Goal: Task Accomplishment & Management: Complete application form

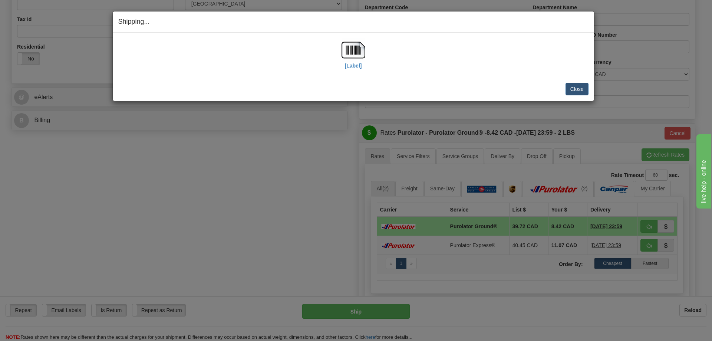
scroll to position [223, 0]
click at [577, 86] on button "Close" at bounding box center [577, 89] width 23 height 13
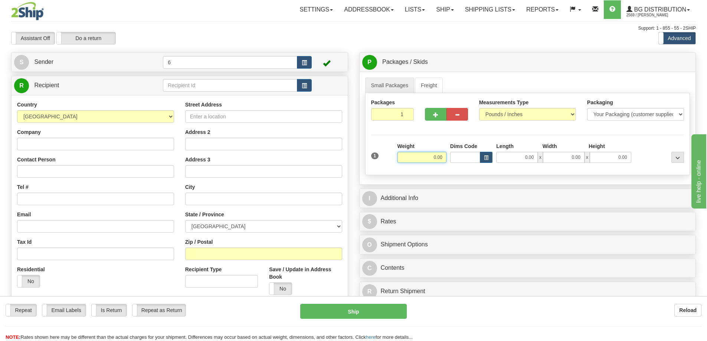
click at [431, 161] on input "0.00" at bounding box center [421, 157] width 49 height 11
type input "3.00"
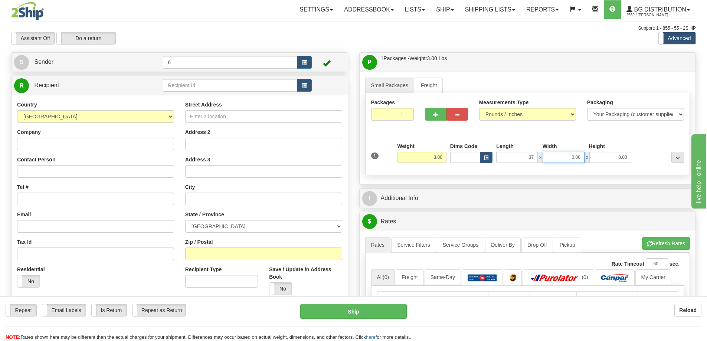
type input "37.00"
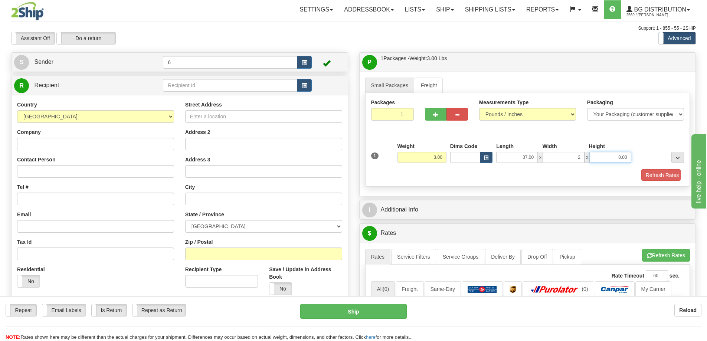
type input "2.00"
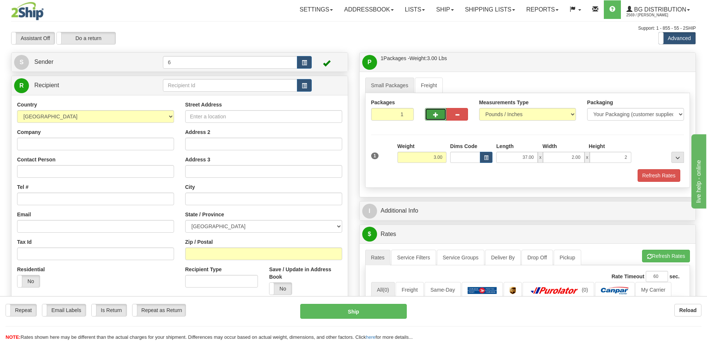
type input "2.00"
click at [435, 114] on span "button" at bounding box center [435, 114] width 5 height 5
radio input "true"
type input "2"
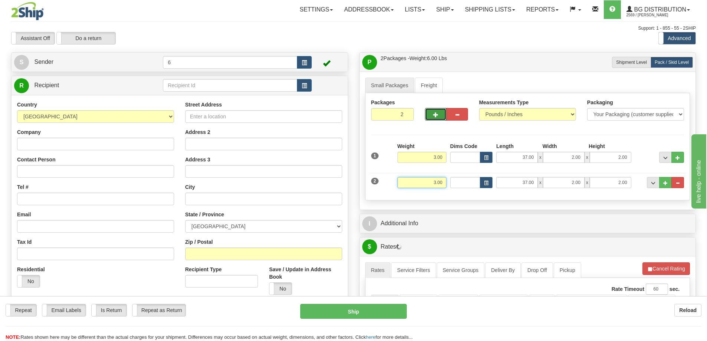
click at [435, 184] on input "3.00" at bounding box center [421, 182] width 49 height 11
type input "23.00"
type input "19.00"
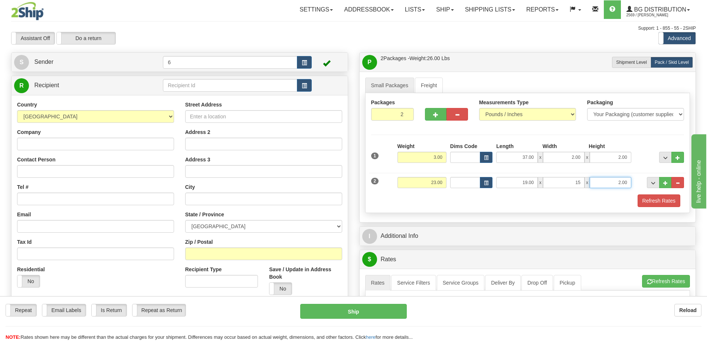
type input "15.00"
type input "13.00"
click at [439, 117] on button "button" at bounding box center [436, 114] width 22 height 13
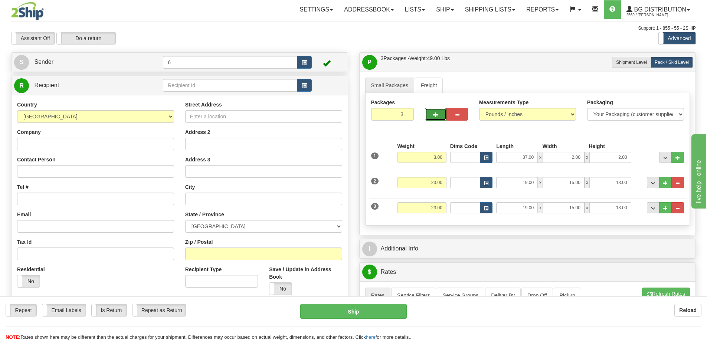
click at [437, 116] on span "button" at bounding box center [435, 114] width 5 height 5
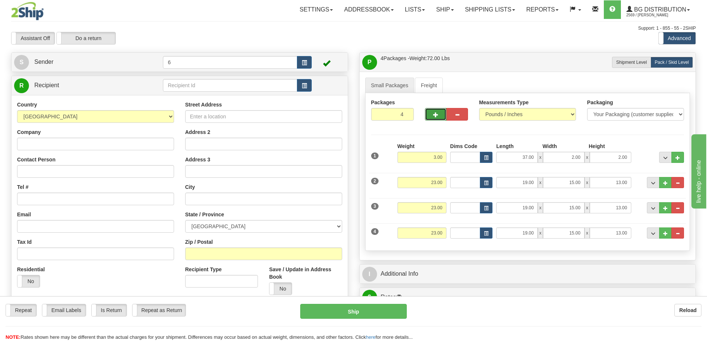
click at [437, 116] on span "button" at bounding box center [435, 114] width 5 height 5
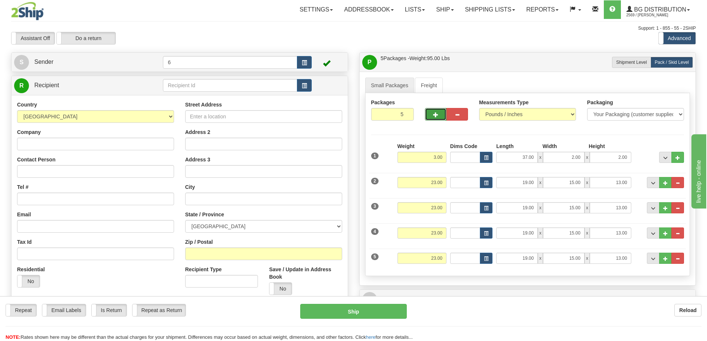
click at [437, 116] on span "button" at bounding box center [435, 114] width 5 height 5
type input "6"
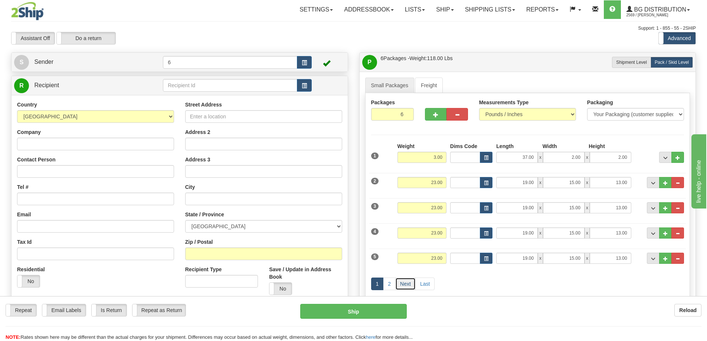
click at [404, 284] on link "Next" at bounding box center [405, 284] width 20 height 13
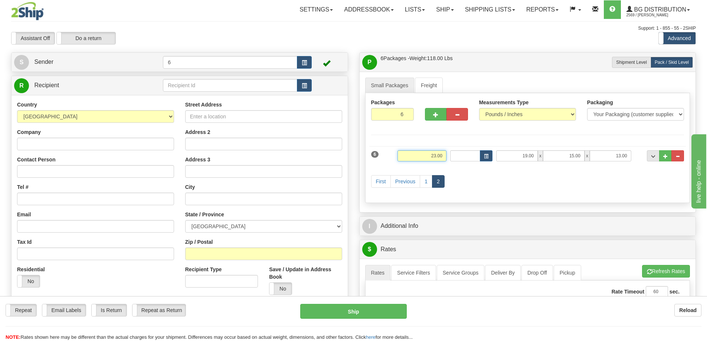
click at [435, 155] on input "23.00" at bounding box center [421, 155] width 49 height 11
type input "38.00"
click at [472, 174] on div "First Previous 1 2" at bounding box center [527, 182] width 317 height 29
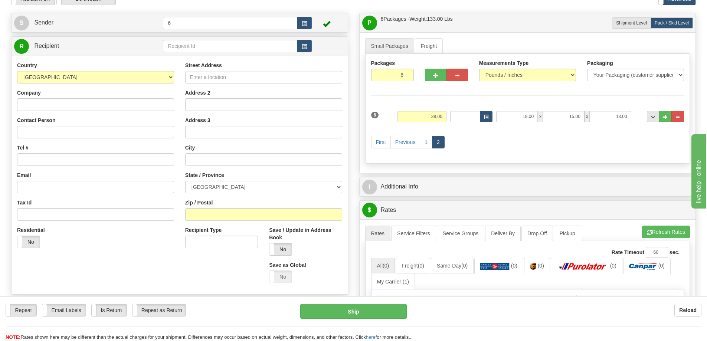
scroll to position [37, 0]
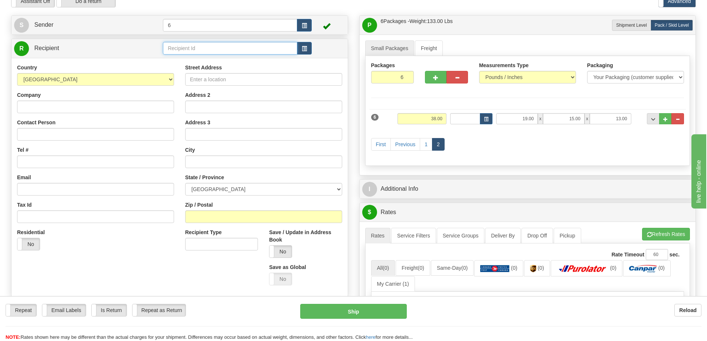
click at [226, 45] on input "text" at bounding box center [230, 48] width 134 height 13
type input "6"
click button "Delete" at bounding box center [0, 0] width 0 height 0
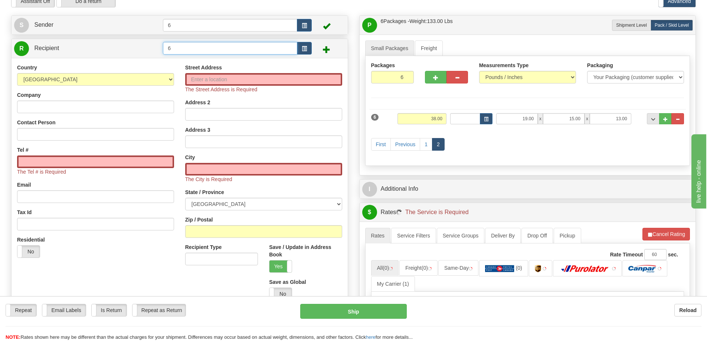
click at [212, 50] on input "6" at bounding box center [230, 48] width 134 height 13
type input "7"
click button "Delete" at bounding box center [0, 0] width 0 height 0
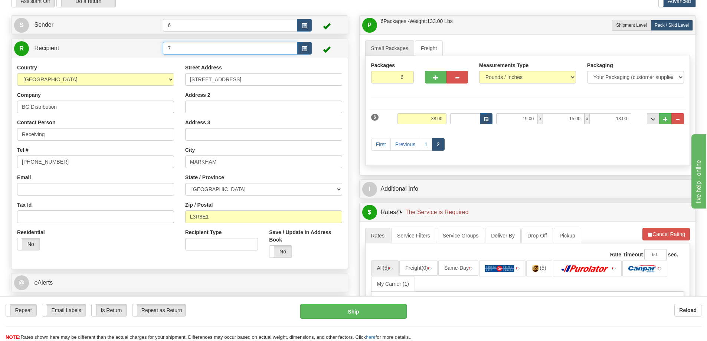
click at [210, 50] on input "7" at bounding box center [230, 48] width 134 height 13
type input "5"
click button "Delete" at bounding box center [0, 0] width 0 height 0
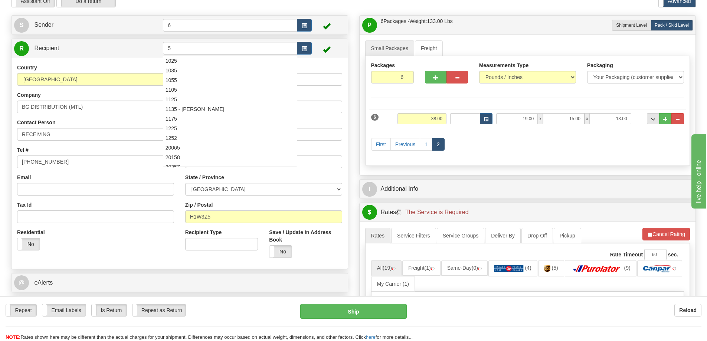
click at [127, 152] on div "Tel # [PHONE_NUMBER]" at bounding box center [95, 157] width 157 height 22
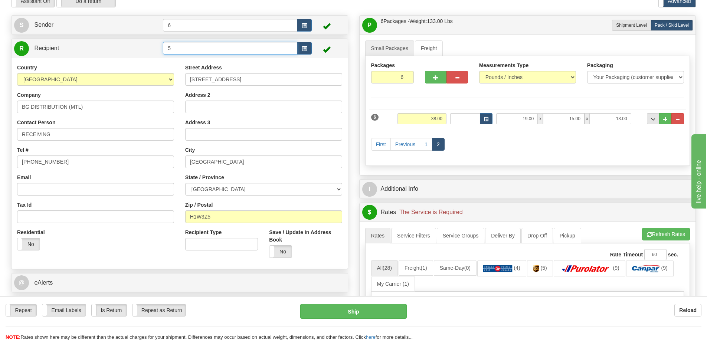
click at [174, 46] on input "5" at bounding box center [230, 48] width 134 height 13
type input "4"
click button "Delete" at bounding box center [0, 0] width 0 height 0
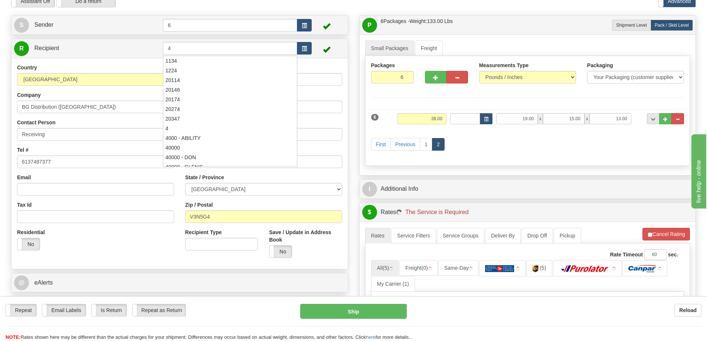
click at [128, 59] on div "Country [GEOGRAPHIC_DATA] [GEOGRAPHIC_DATA] [GEOGRAPHIC_DATA] [GEOGRAPHIC_DATA]…" at bounding box center [180, 163] width 336 height 211
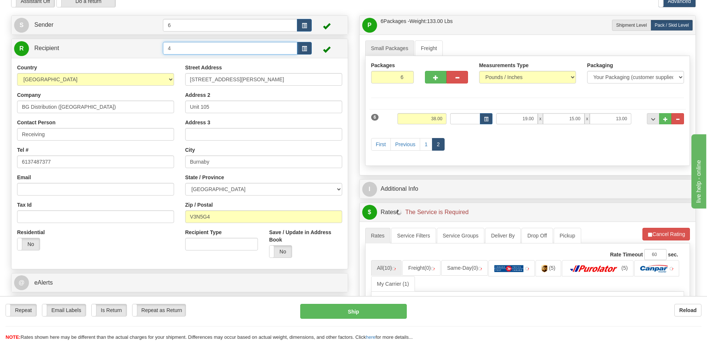
click at [174, 46] on input "4" at bounding box center [230, 48] width 134 height 13
type input "3"
click button "Delete" at bounding box center [0, 0] width 0 height 0
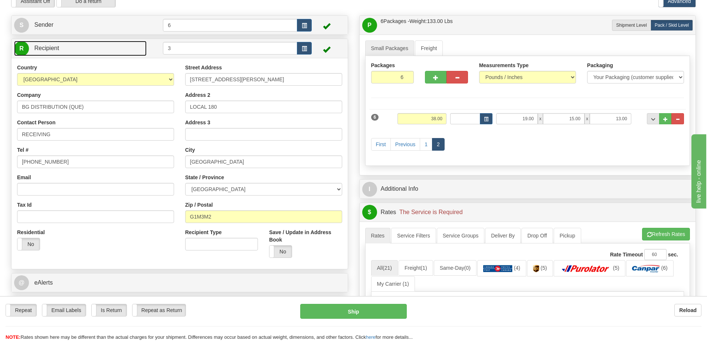
click at [107, 49] on link "R Recipient" at bounding box center [80, 48] width 132 height 15
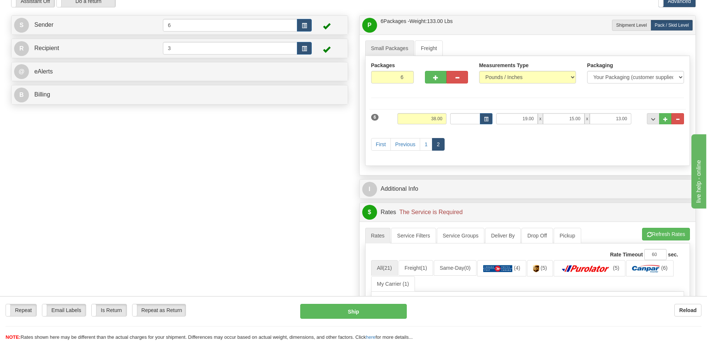
click at [148, 52] on td at bounding box center [155, 48] width 17 height 15
click at [42, 52] on link "R Recipient" at bounding box center [80, 48] width 132 height 15
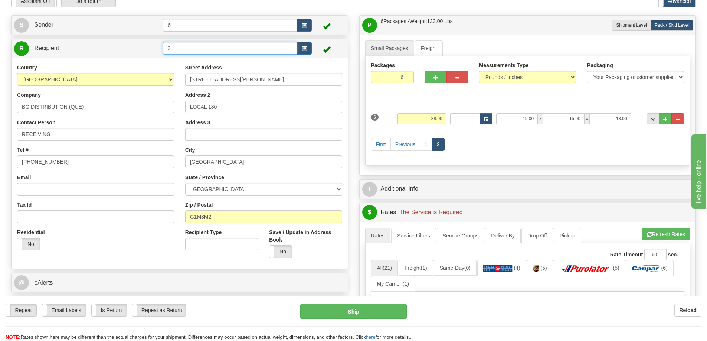
click at [180, 51] on input "3" at bounding box center [230, 48] width 134 height 13
type input "2"
click button "Delete" at bounding box center [0, 0] width 0 height 0
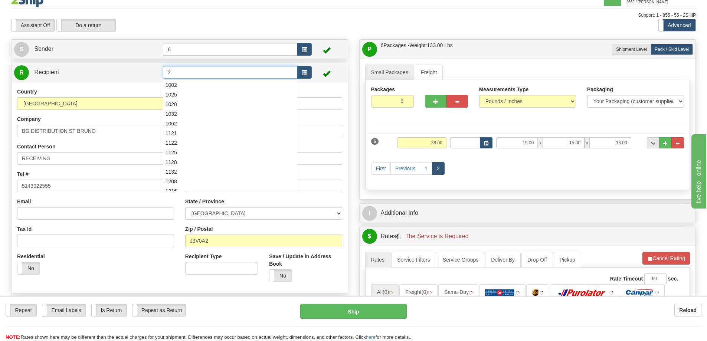
scroll to position [0, 0]
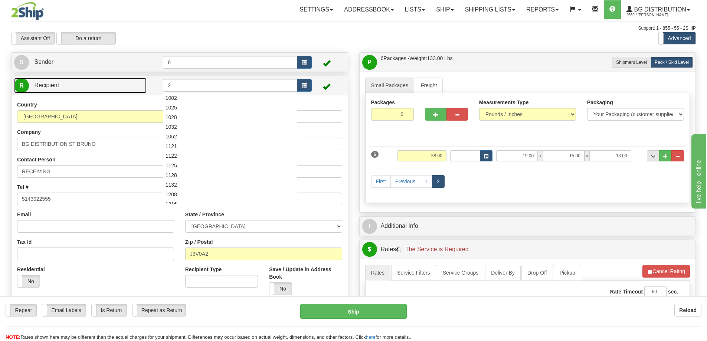
click at [123, 88] on link "R Recipient" at bounding box center [80, 85] width 132 height 15
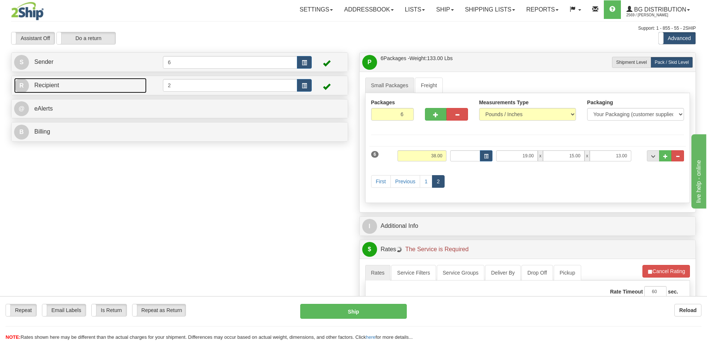
click at [132, 88] on link "R Recipient" at bounding box center [80, 85] width 132 height 15
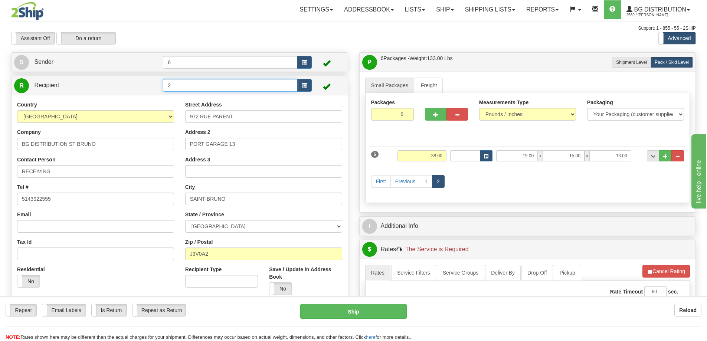
click at [180, 88] on input "2" at bounding box center [230, 85] width 134 height 13
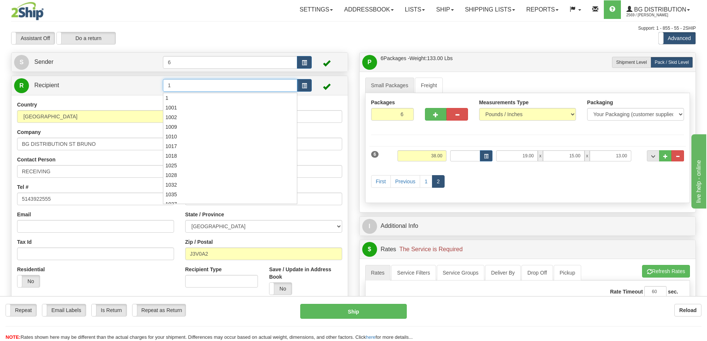
type input "1"
click button "Delete" at bounding box center [0, 0] width 0 height 0
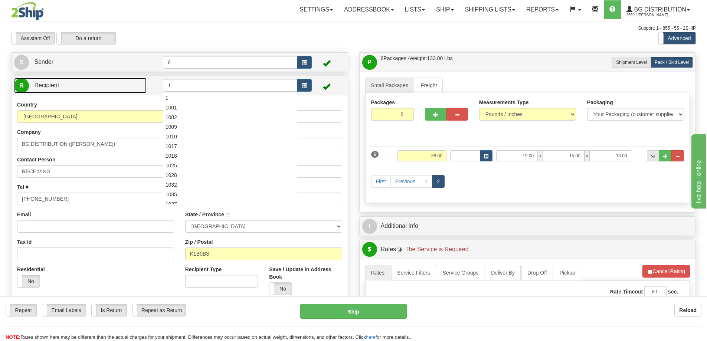
click at [103, 84] on link "R Recipient" at bounding box center [80, 85] width 132 height 15
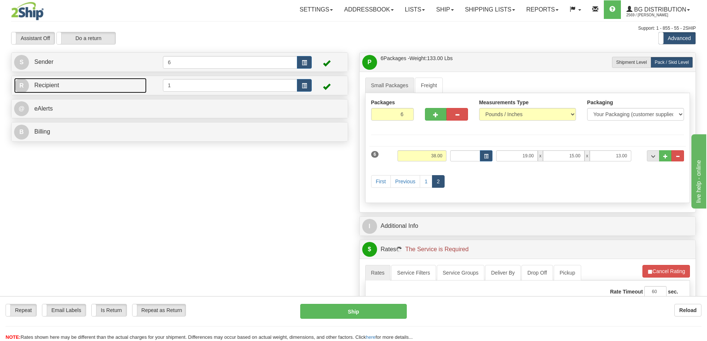
click at [121, 84] on link "R Recipient" at bounding box center [80, 85] width 132 height 15
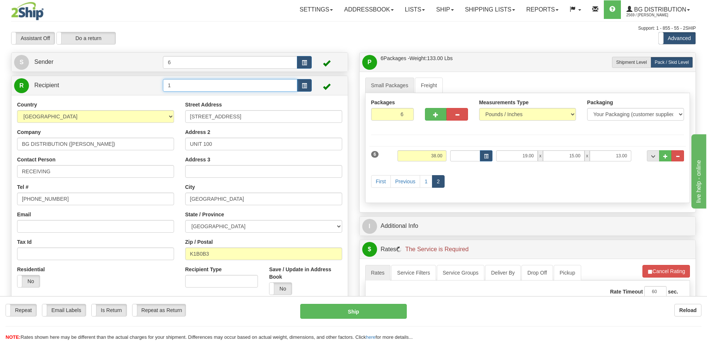
click at [192, 88] on input "1" at bounding box center [230, 85] width 134 height 13
type input "8"
click button "Delete" at bounding box center [0, 0] width 0 height 0
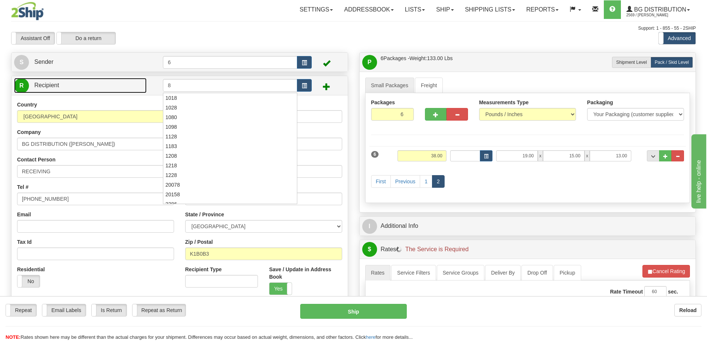
click at [128, 93] on link "R Recipient" at bounding box center [80, 85] width 132 height 15
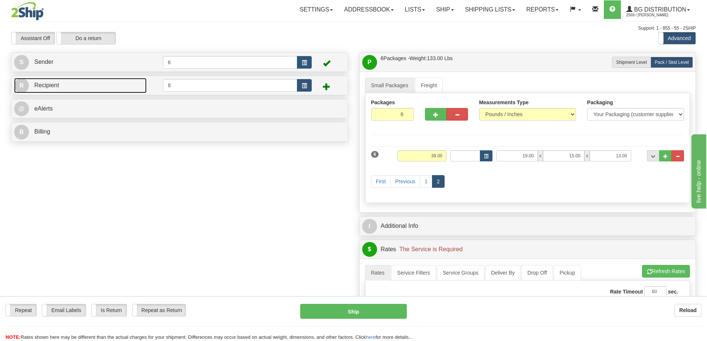
click at [91, 86] on link "R Recipient" at bounding box center [80, 85] width 132 height 15
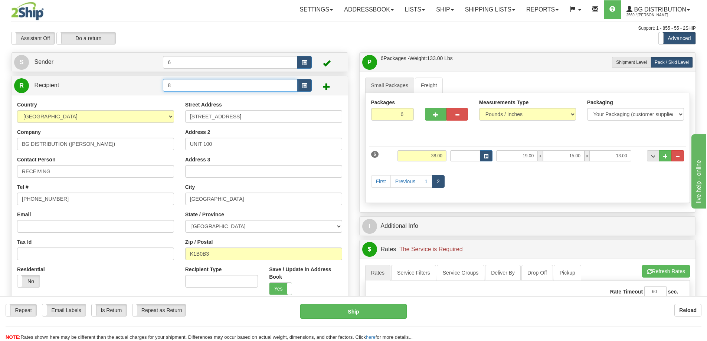
click at [210, 90] on input "8" at bounding box center [230, 85] width 134 height 13
type input "="
type input "9"
click button "Delete" at bounding box center [0, 0] width 0 height 0
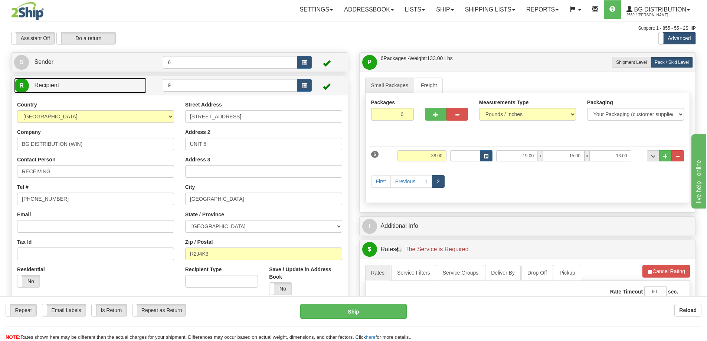
click at [138, 92] on link "R Recipient" at bounding box center [80, 85] width 132 height 15
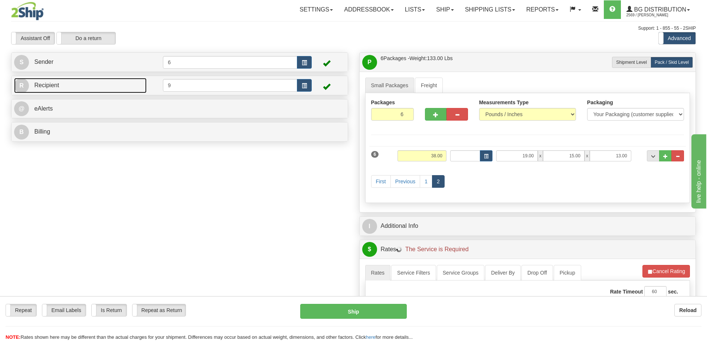
click at [138, 92] on link "R Recipient" at bounding box center [80, 85] width 132 height 15
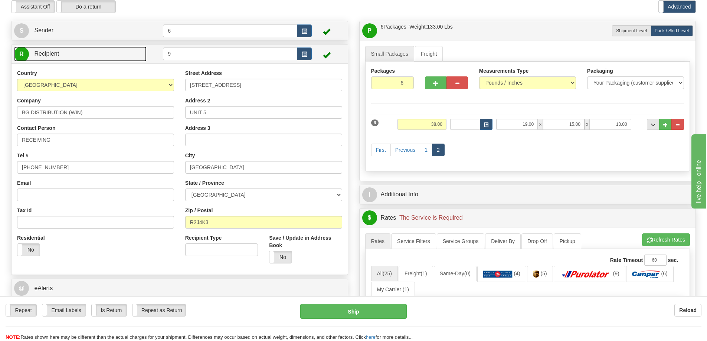
scroll to position [74, 0]
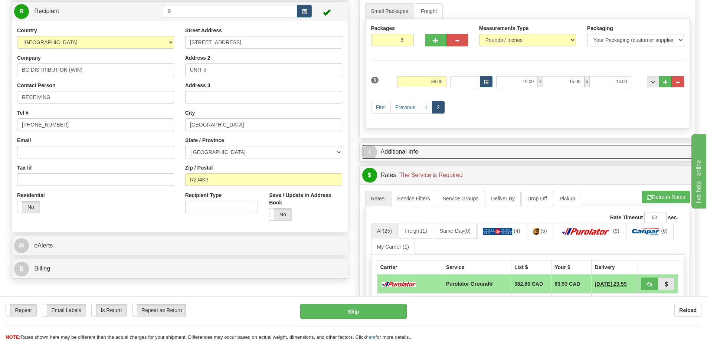
click at [386, 153] on link "I Additional Info" at bounding box center [527, 151] width 331 height 15
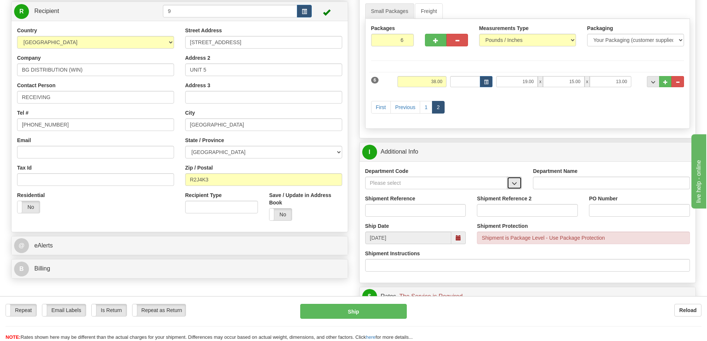
click at [515, 186] on span "button" at bounding box center [514, 183] width 5 height 5
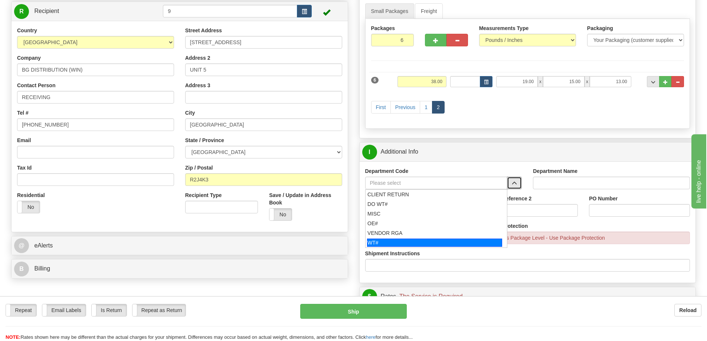
click at [370, 242] on div "WT#" at bounding box center [434, 243] width 135 height 8
type input "WT#"
type input "WAREHOUSE TRANSFERS"
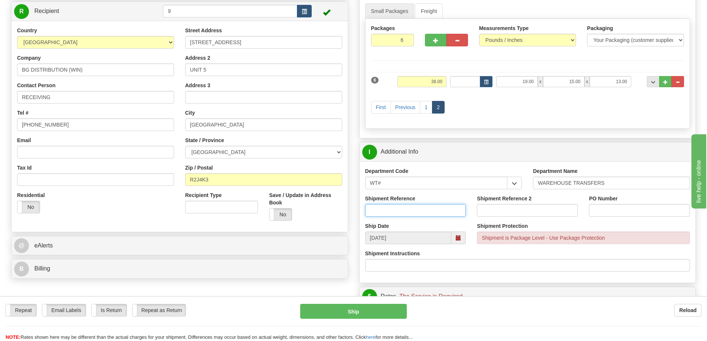
click at [426, 209] on input "Shipment Reference" at bounding box center [415, 210] width 101 height 13
type input "164464 164547"
type input "164564"
click at [416, 210] on input "164464 164547" at bounding box center [415, 210] width 101 height 13
type input "164464 164547 164471"
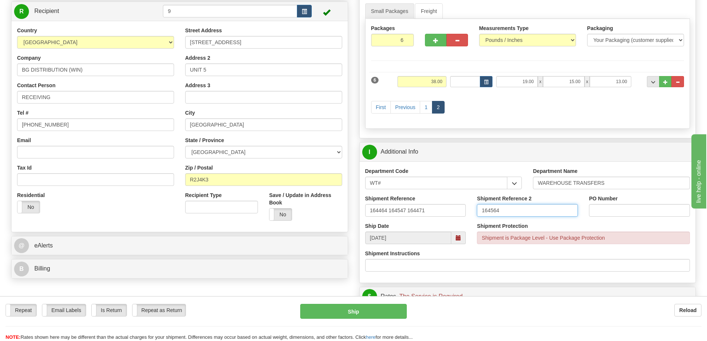
click at [512, 210] on input "164564" at bounding box center [527, 210] width 101 height 13
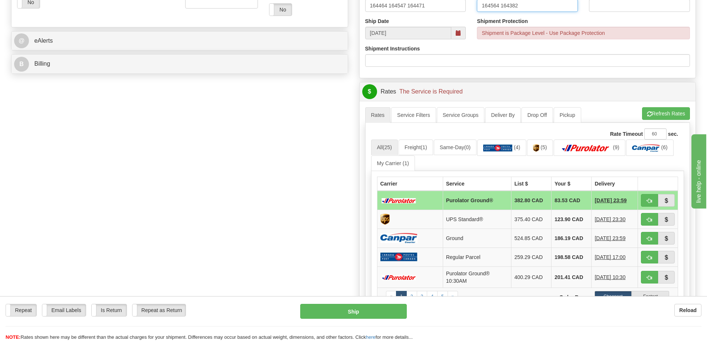
scroll to position [297, 0]
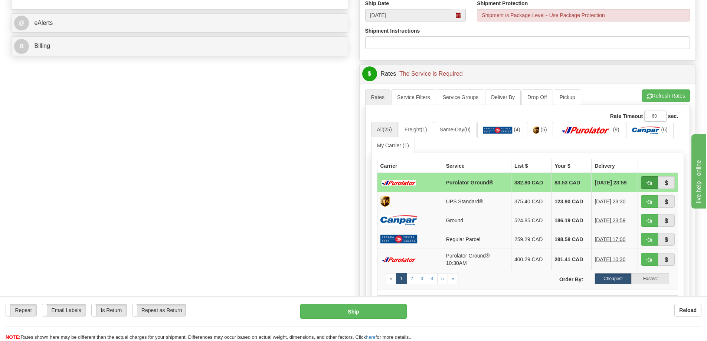
type input "164564 164382"
click at [647, 182] on span "button" at bounding box center [649, 183] width 5 height 5
type input "260"
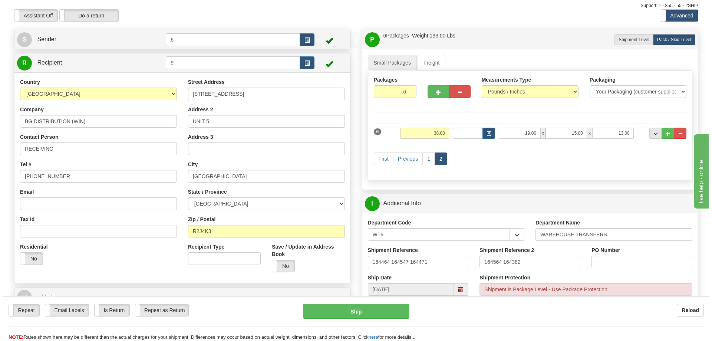
scroll to position [0, 0]
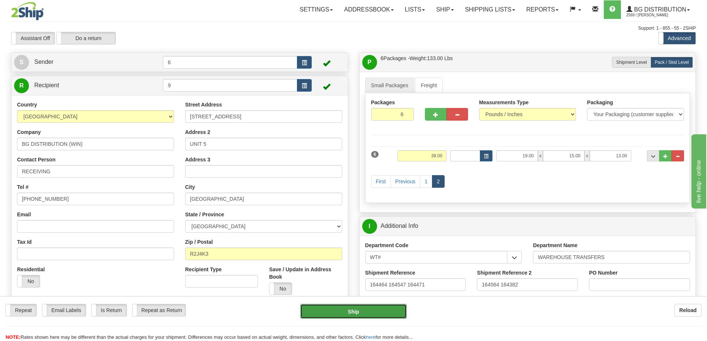
click at [361, 311] on button "Ship" at bounding box center [353, 311] width 107 height 15
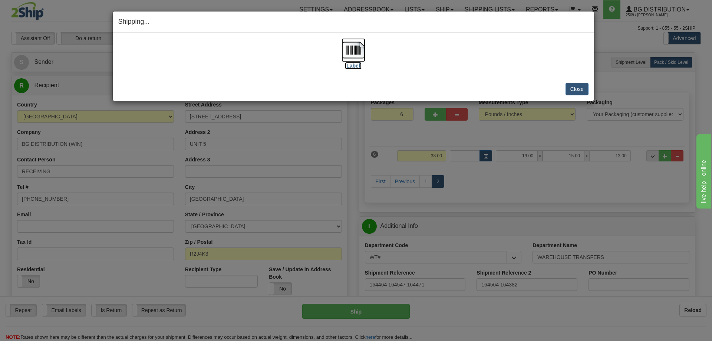
click at [353, 52] on img at bounding box center [354, 50] width 24 height 24
click at [579, 86] on button "Close" at bounding box center [577, 89] width 23 height 13
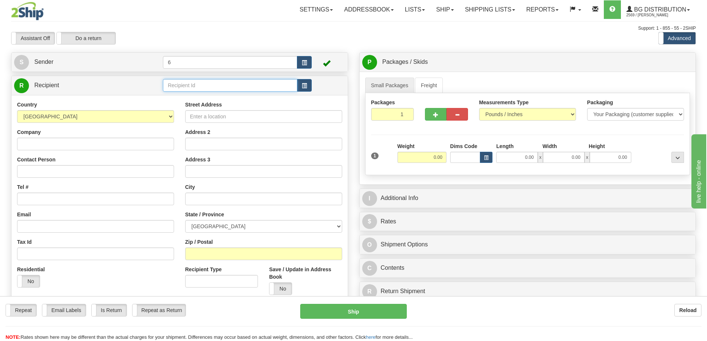
click at [223, 85] on input "text" at bounding box center [230, 85] width 134 height 13
type input "7"
click button "Delete" at bounding box center [0, 0] width 0 height 0
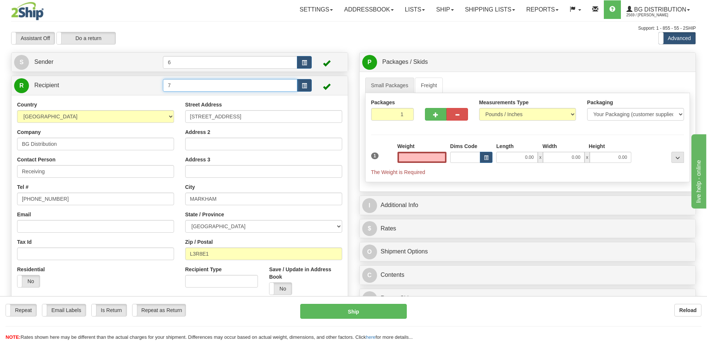
type input "0.00"
click at [223, 86] on input "7" at bounding box center [230, 85] width 134 height 13
type input "3"
click button "Delete" at bounding box center [0, 0] width 0 height 0
type input "0.00"
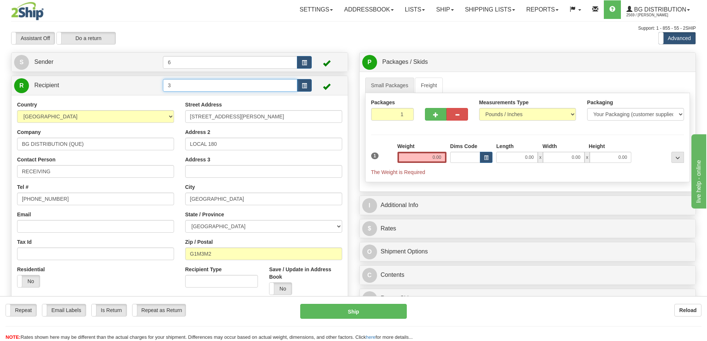
click at [223, 86] on input "3" at bounding box center [230, 85] width 134 height 13
type input "1"
click button "Delete" at bounding box center [0, 0] width 0 height 0
type input "0.00"
click at [223, 86] on input "1" at bounding box center [230, 85] width 134 height 13
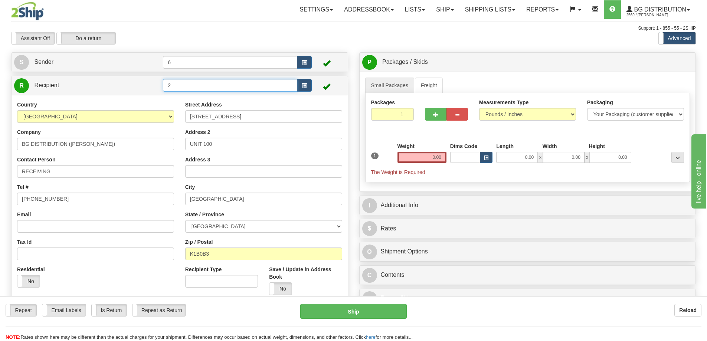
type input "2"
click button "Delete" at bounding box center [0, 0] width 0 height 0
type input "0.00"
click at [191, 84] on input "2" at bounding box center [230, 85] width 134 height 13
type input "1"
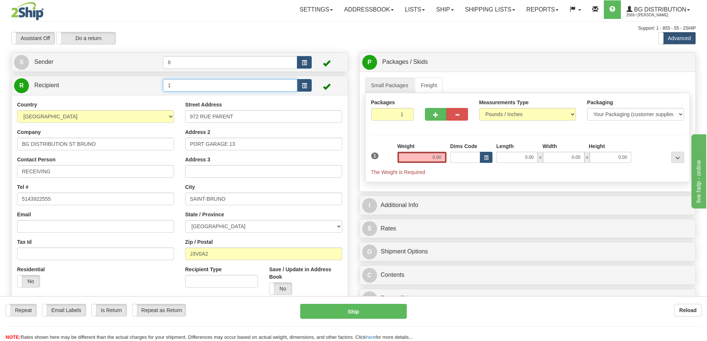
click button "Delete" at bounding box center [0, 0] width 0 height 0
type input "0.00"
click at [191, 83] on input "1" at bounding box center [230, 85] width 134 height 13
click button "Delete" at bounding box center [0, 0] width 0 height 0
click at [188, 87] on input "4\" at bounding box center [230, 85] width 134 height 13
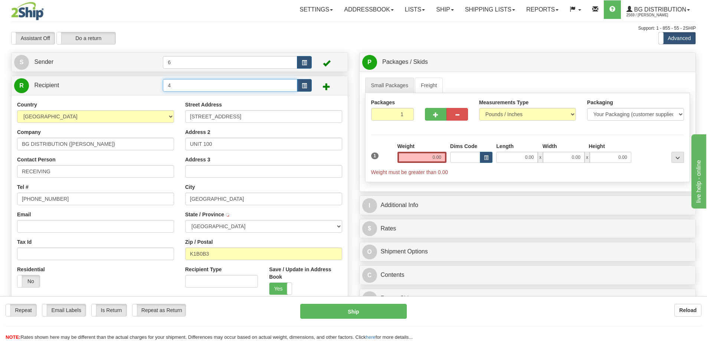
type input "4"
click button "Delete" at bounding box center [0, 0] width 0 height 0
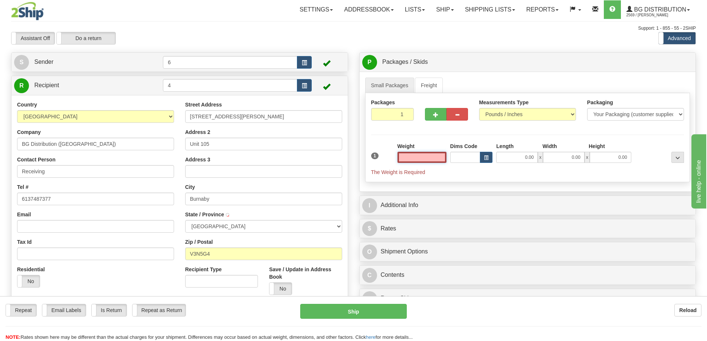
type input "[GEOGRAPHIC_DATA]"
select select "ON"
type input "Burnaby"
select select "BC"
type input "0.00"
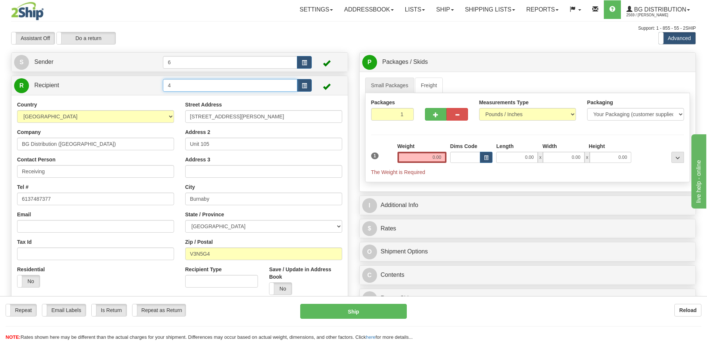
click at [185, 87] on input "4" at bounding box center [230, 85] width 134 height 13
type input "3"
click button "Delete" at bounding box center [0, 0] width 0 height 0
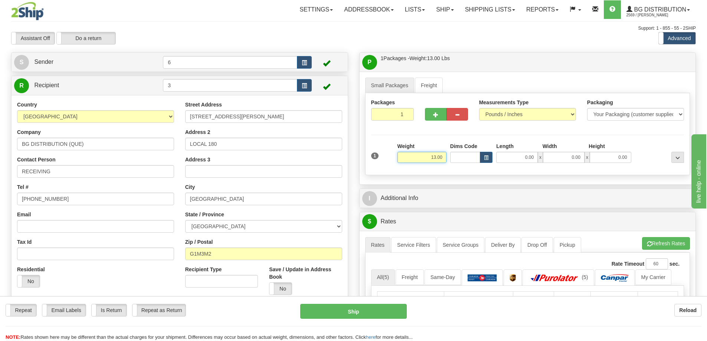
click at [435, 158] on input "13.00" at bounding box center [421, 157] width 49 height 11
type input "11.00"
click at [521, 160] on input "0.00" at bounding box center [517, 157] width 42 height 11
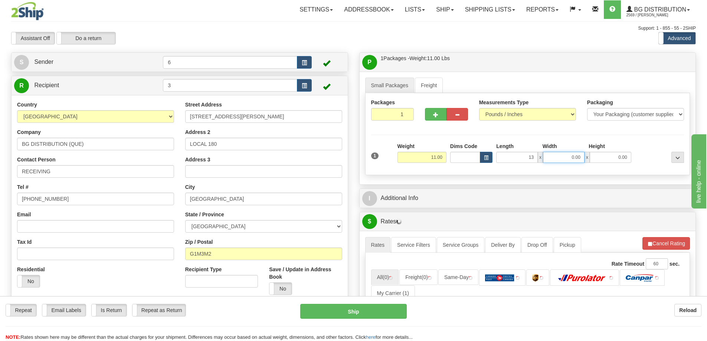
type input "13.00"
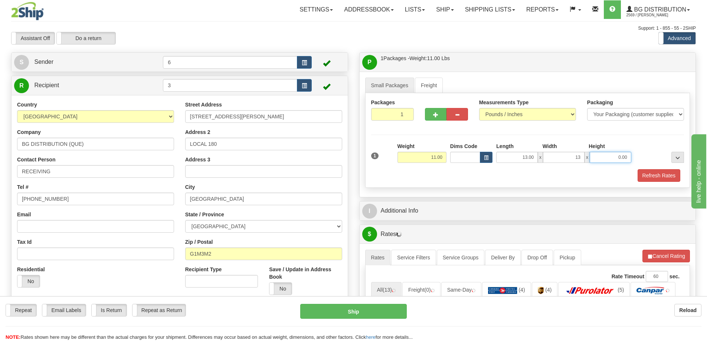
type input "13.00"
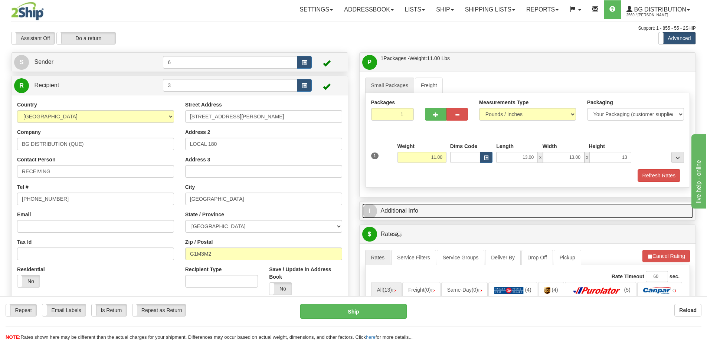
type input "13.00"
drag, startPoint x: 484, startPoint y: 213, endPoint x: 487, endPoint y: 210, distance: 4.7
click at [484, 213] on link "I Additional Info" at bounding box center [527, 210] width 331 height 15
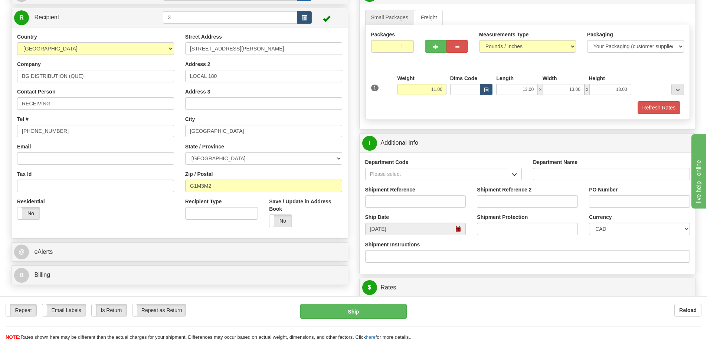
scroll to position [74, 0]
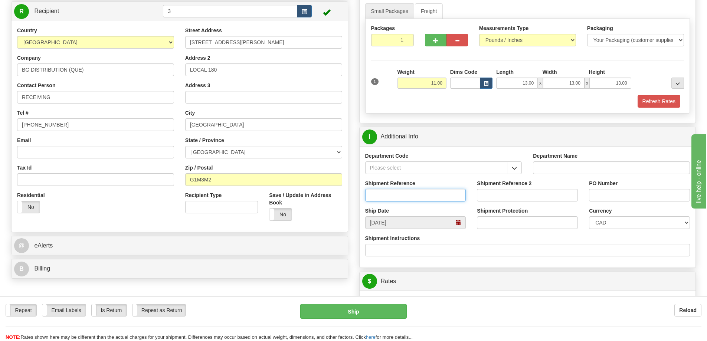
click at [403, 196] on input "Shipment Reference" at bounding box center [415, 195] width 101 height 13
type input "164574 164469"
type input "164454"
type input "1"
click at [524, 197] on input "164454" at bounding box center [527, 195] width 101 height 13
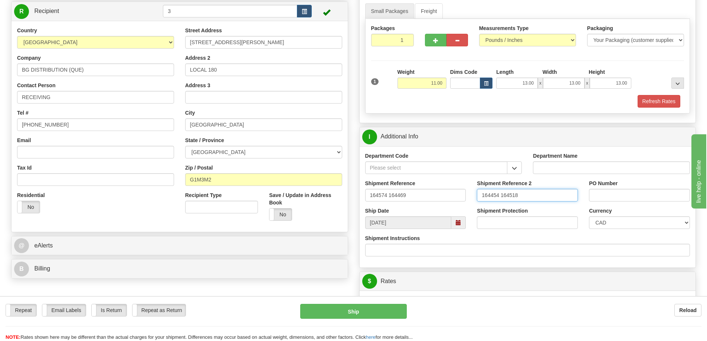
type input "164454 164518"
click at [454, 125] on div "P Packages / Skids 1 Packages - Weight: 11.00 Lbs 1 Skids - Weight: NaN Lbs Shi…" at bounding box center [528, 306] width 348 height 657
click at [517, 170] on span "button" at bounding box center [514, 168] width 5 height 5
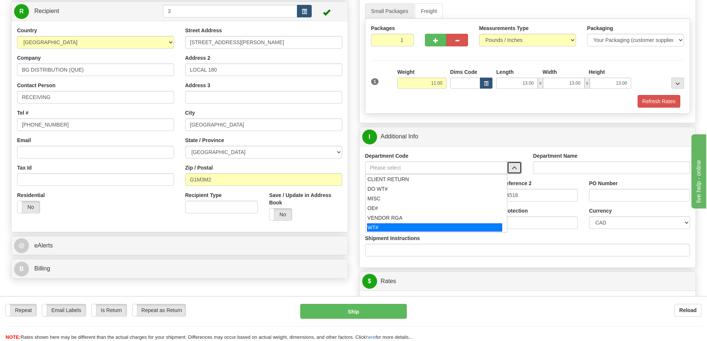
click at [429, 230] on div "WT#" at bounding box center [434, 227] width 135 height 8
type input "WT#"
type input "WAREHOUSE TRANSFERS"
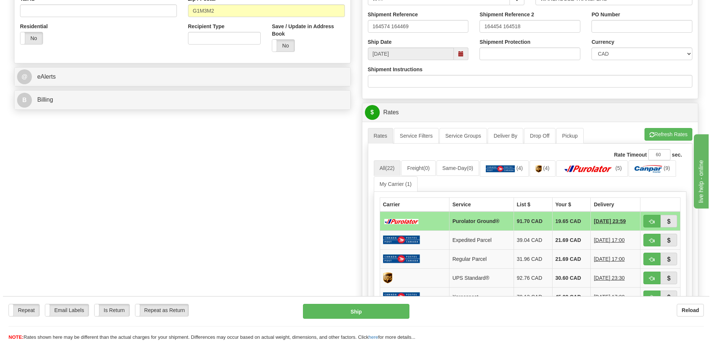
scroll to position [260, 0]
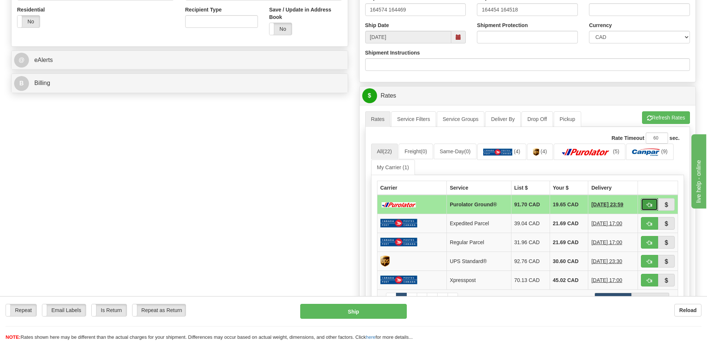
click at [650, 207] on span "button" at bounding box center [649, 205] width 5 height 5
type input "260"
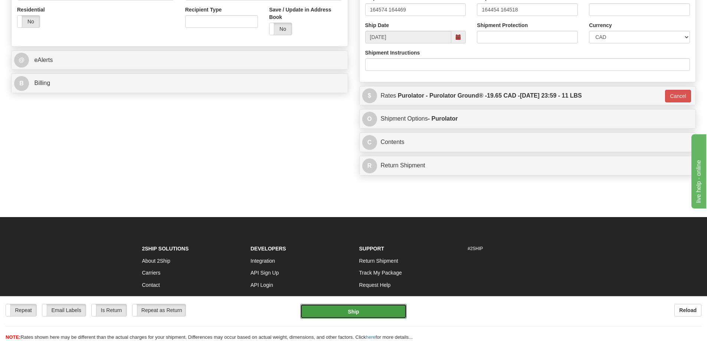
click at [358, 309] on button "Ship" at bounding box center [353, 311] width 107 height 15
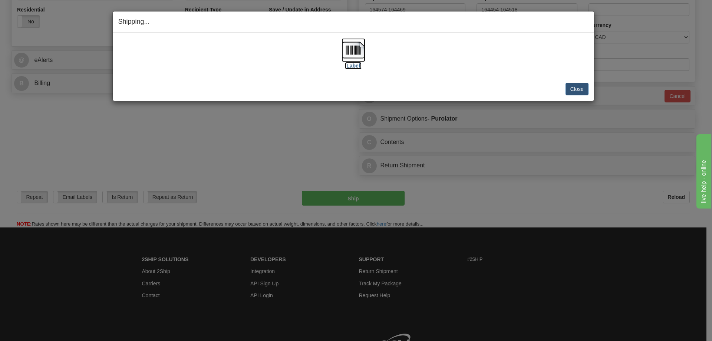
click at [356, 48] on img at bounding box center [354, 50] width 24 height 24
click at [580, 85] on button "Close" at bounding box center [577, 89] width 23 height 13
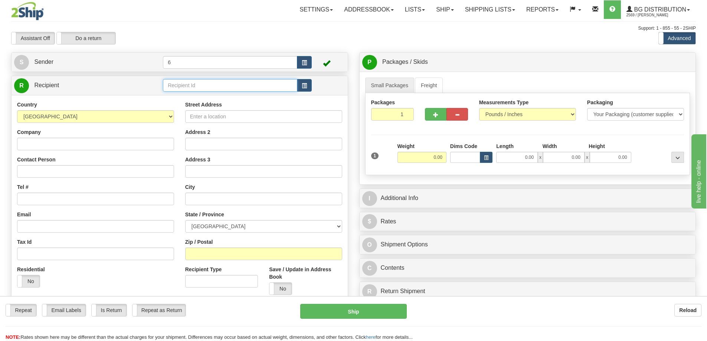
click at [215, 86] on input "text" at bounding box center [230, 85] width 134 height 13
click at [222, 100] on div "41054" at bounding box center [228, 98] width 127 height 8
type input "41054"
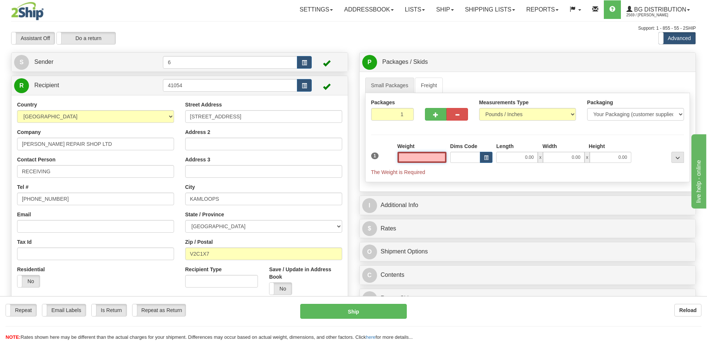
click at [427, 158] on input "text" at bounding box center [421, 157] width 49 height 11
type input "5.00"
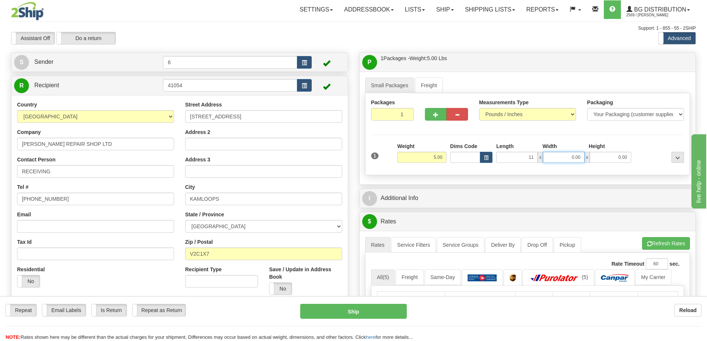
type input "11.00"
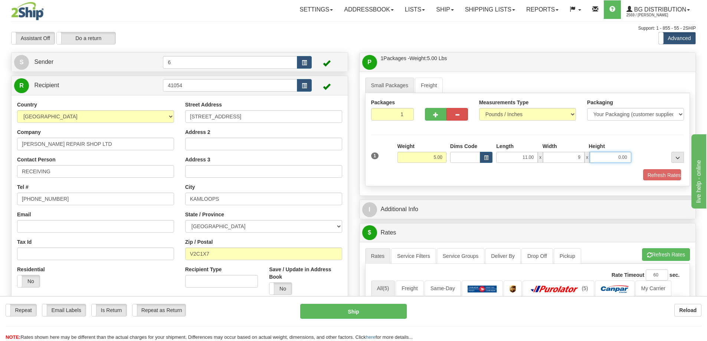
type input "9.00"
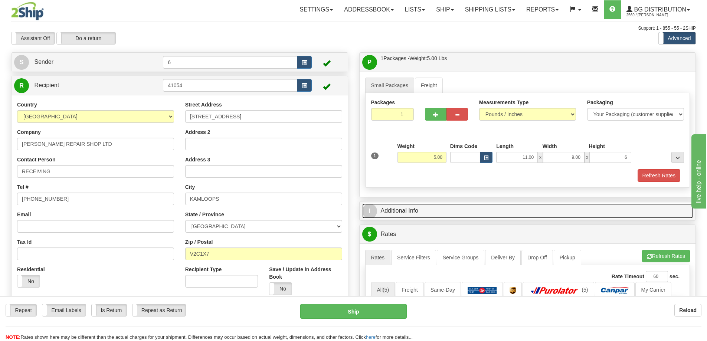
type input "6.00"
click at [404, 210] on link "I Additional Info" at bounding box center [527, 210] width 331 height 15
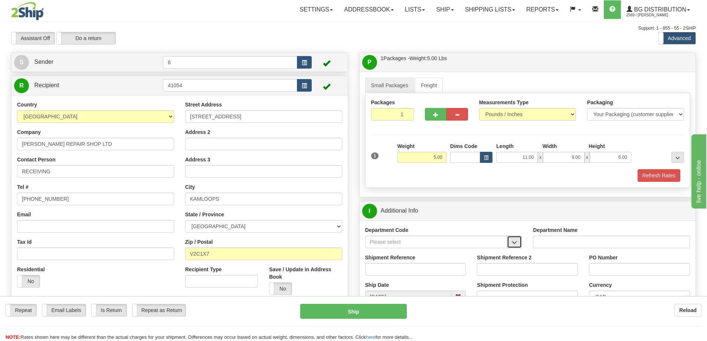
click at [515, 245] on span "button" at bounding box center [514, 242] width 5 height 5
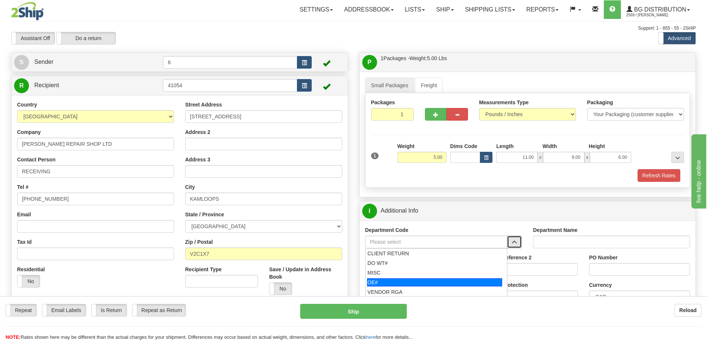
click at [420, 286] on div "OE#" at bounding box center [434, 282] width 135 height 8
type input "OE#"
type input "ORDERS"
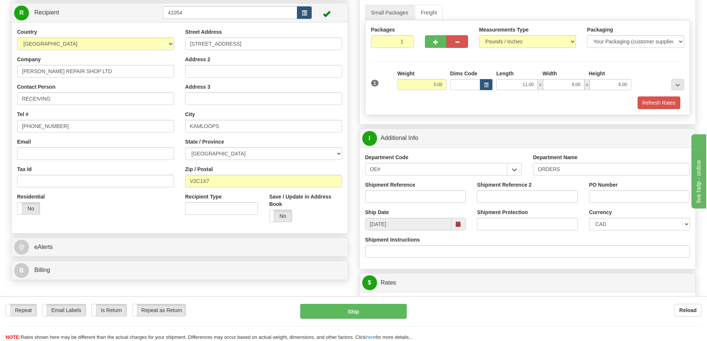
scroll to position [74, 0]
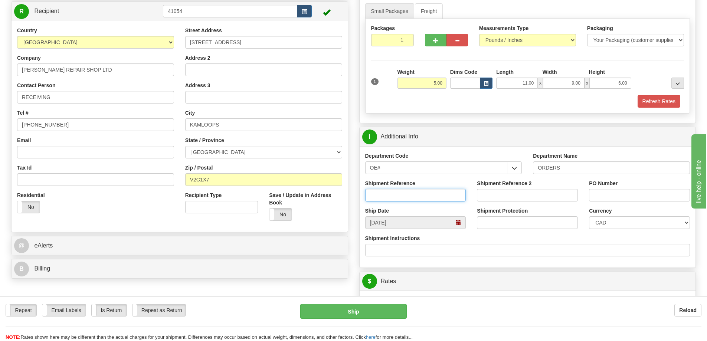
click at [413, 194] on input "Shipment Reference" at bounding box center [415, 195] width 101 height 13
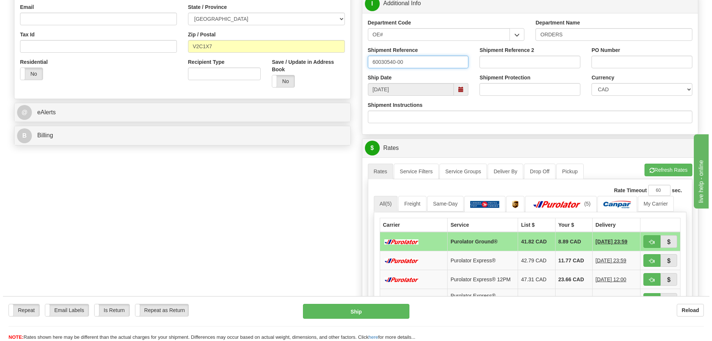
scroll to position [223, 0]
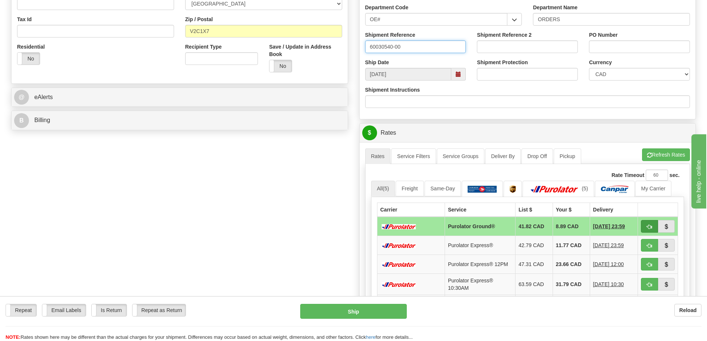
type input "60030540-00"
click at [648, 228] on span "button" at bounding box center [649, 227] width 5 height 5
type input "260"
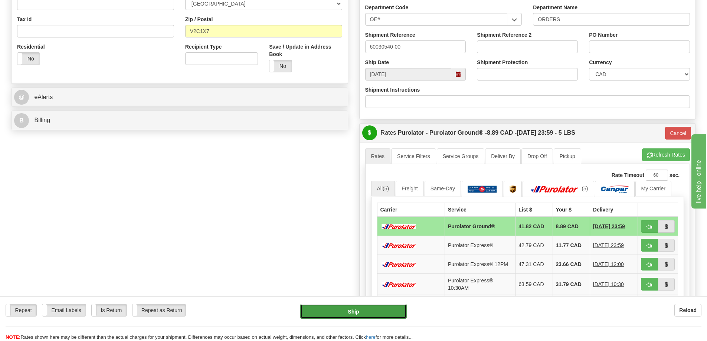
click at [357, 310] on button "Ship" at bounding box center [353, 311] width 107 height 15
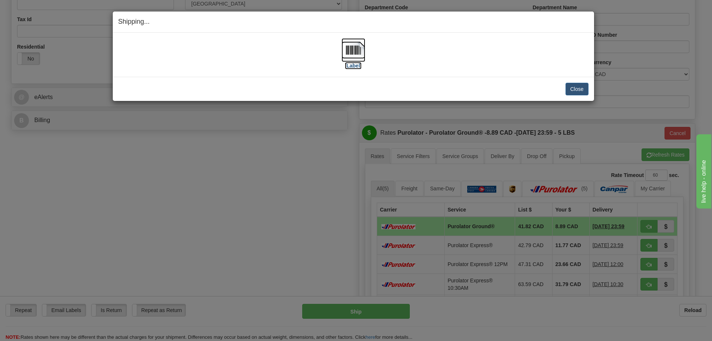
click at [358, 49] on img at bounding box center [354, 50] width 24 height 24
